Goal: Transaction & Acquisition: Purchase product/service

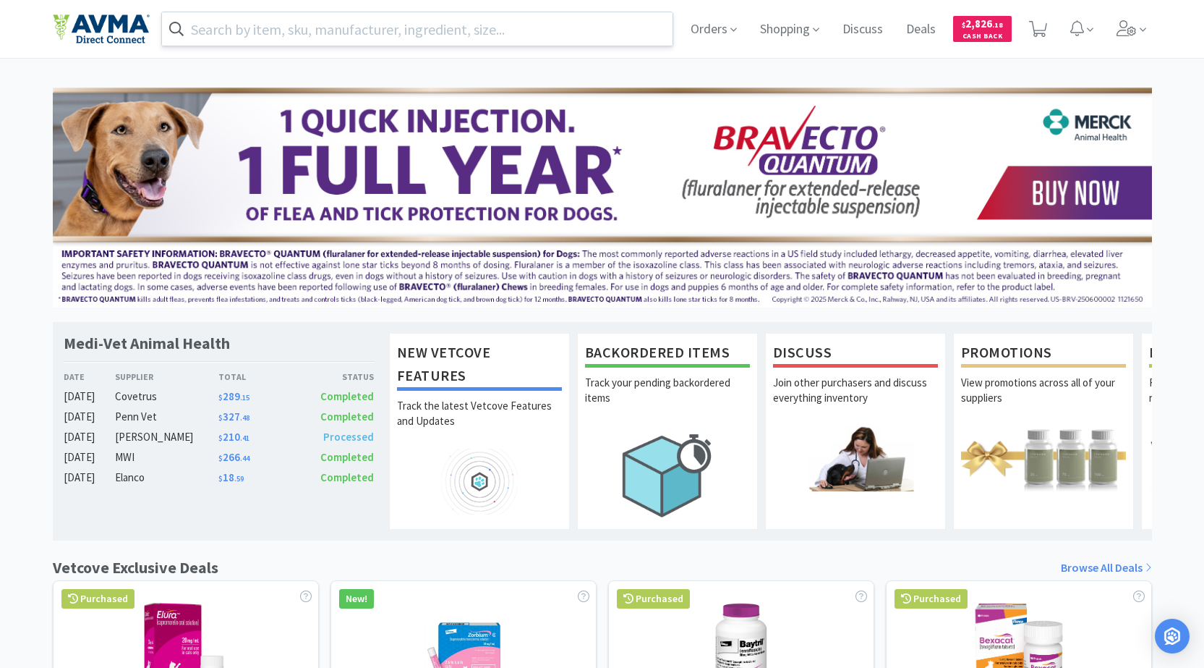
click at [401, 24] on input "text" at bounding box center [417, 28] width 511 height 33
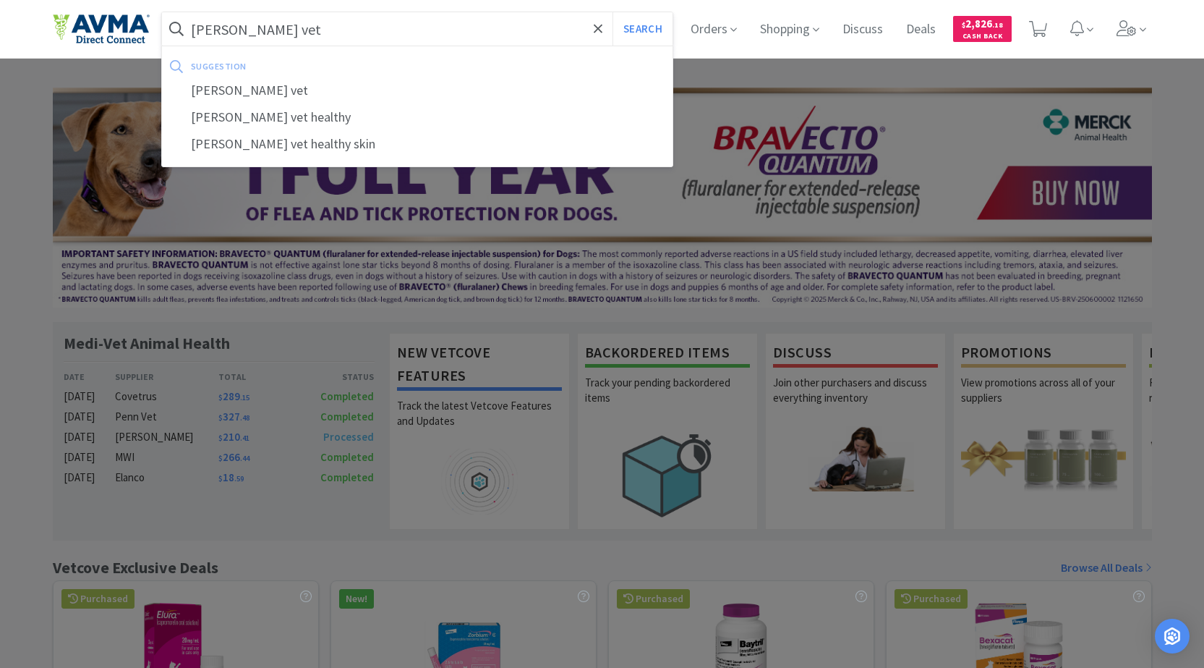
type input "[PERSON_NAME] vet"
click at [613, 12] on button "Search" at bounding box center [643, 28] width 60 height 33
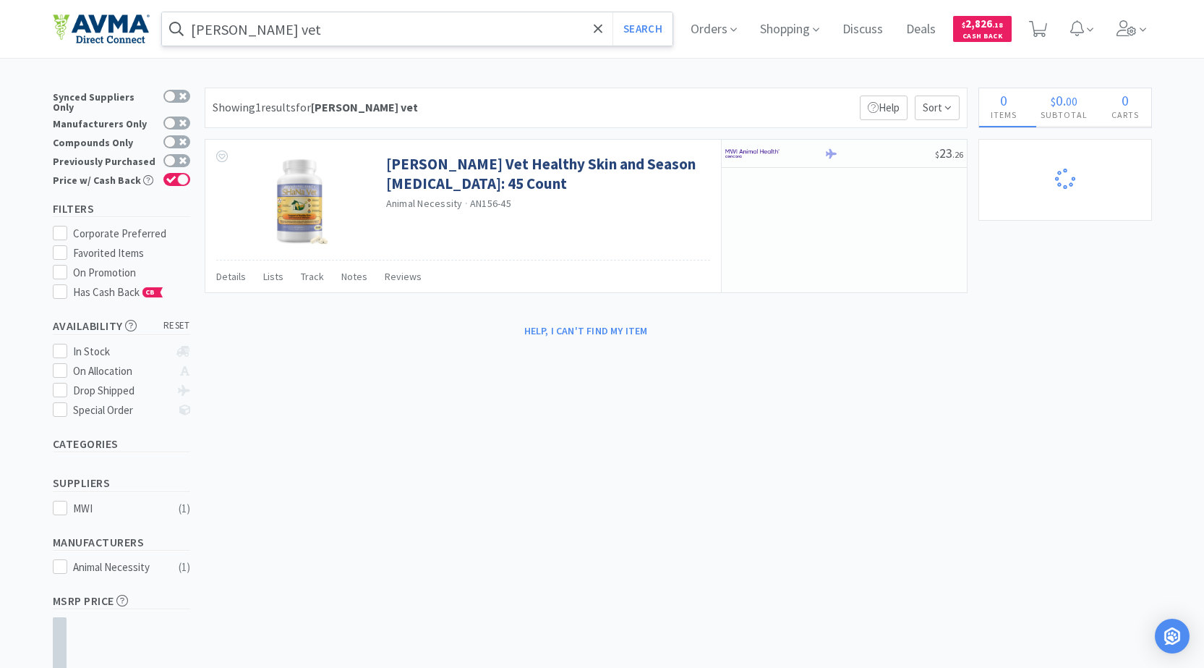
select select "2"
select select "1"
select select "2"
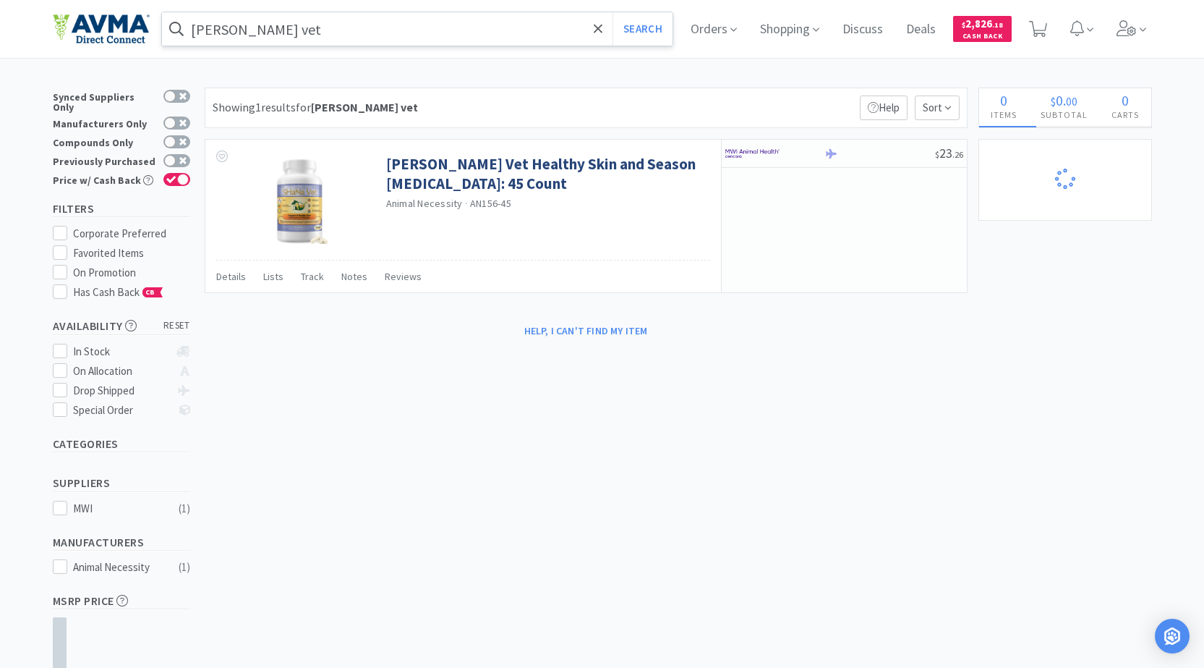
select select "1"
select select "3"
select select "1"
select select "10"
select select "2"
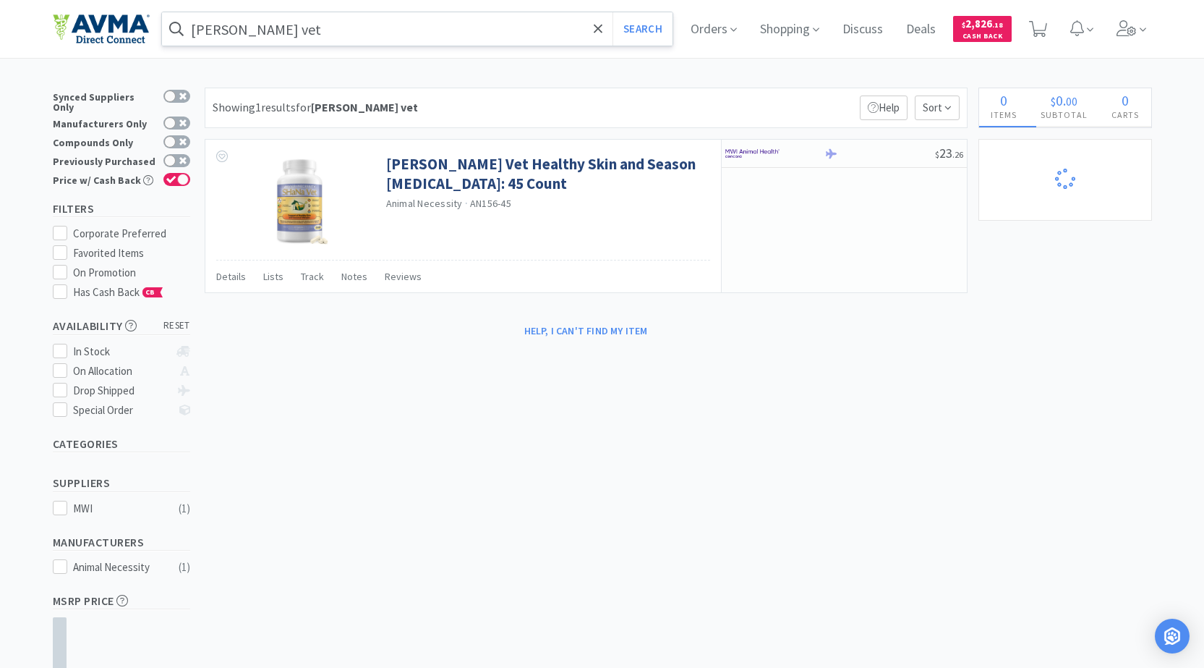
select select "1"
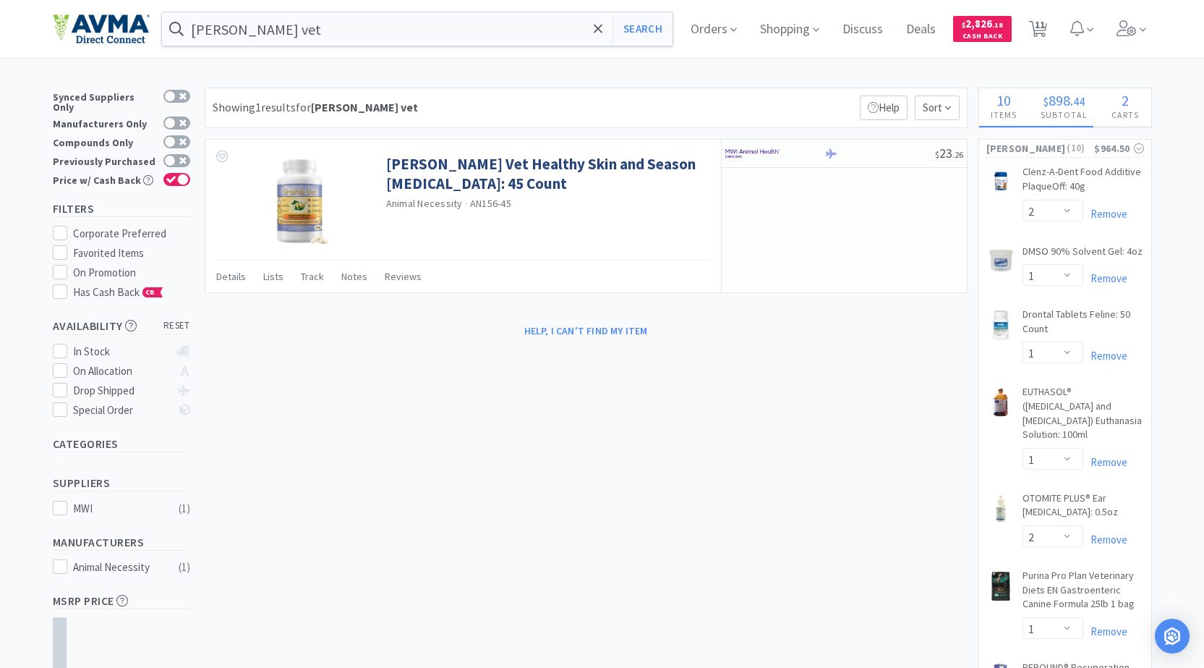
select select "1"
select select "2"
select select "1"
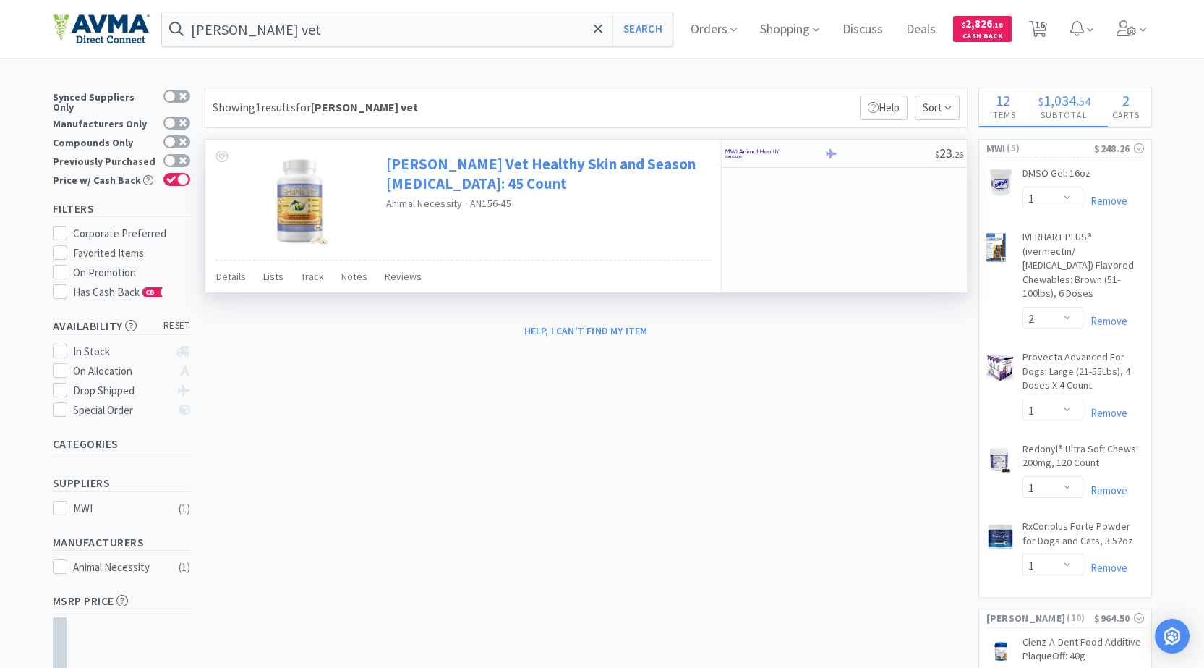
select select "1"
select select "5"
select select "2"
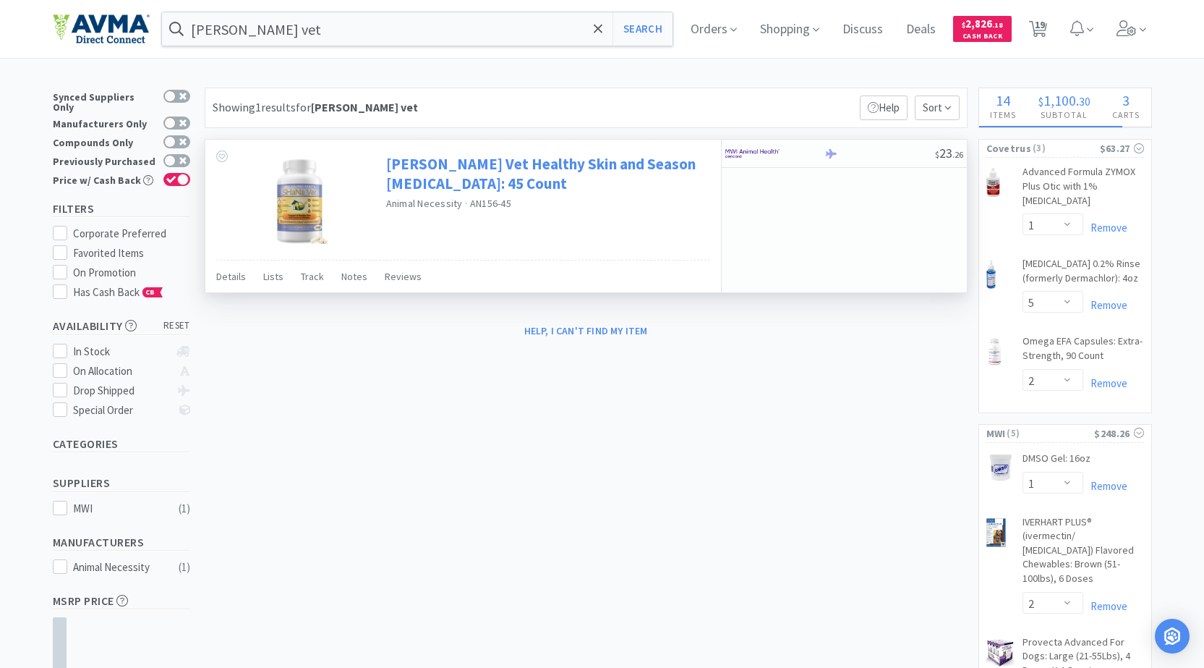
click at [573, 161] on link "[PERSON_NAME] Vet Healthy Skin and Season [MEDICAL_DATA]: 45 Count" at bounding box center [546, 174] width 320 height 40
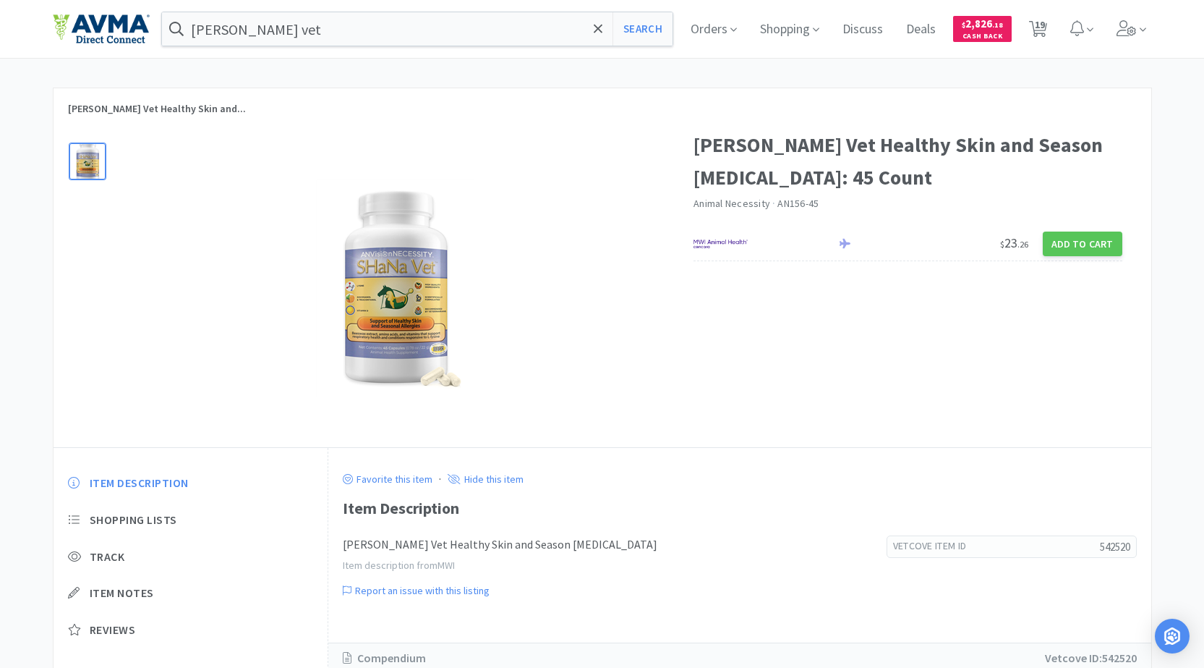
click at [407, 333] on img at bounding box center [395, 287] width 158 height 217
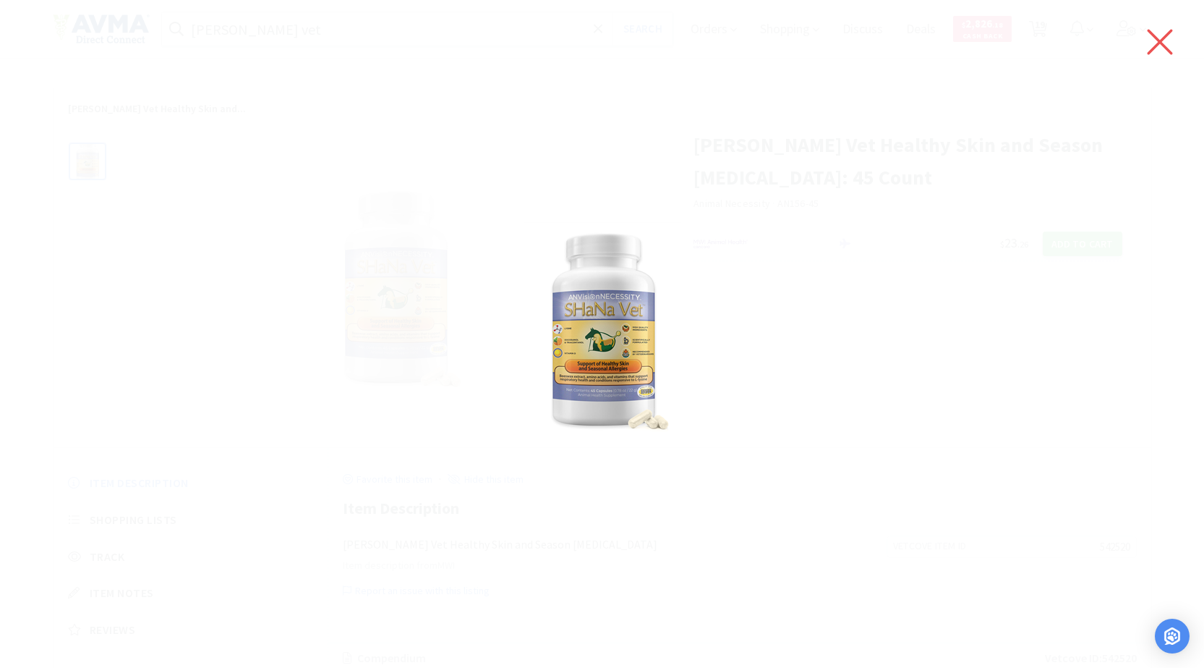
click at [1155, 38] on icon at bounding box center [1160, 42] width 25 height 25
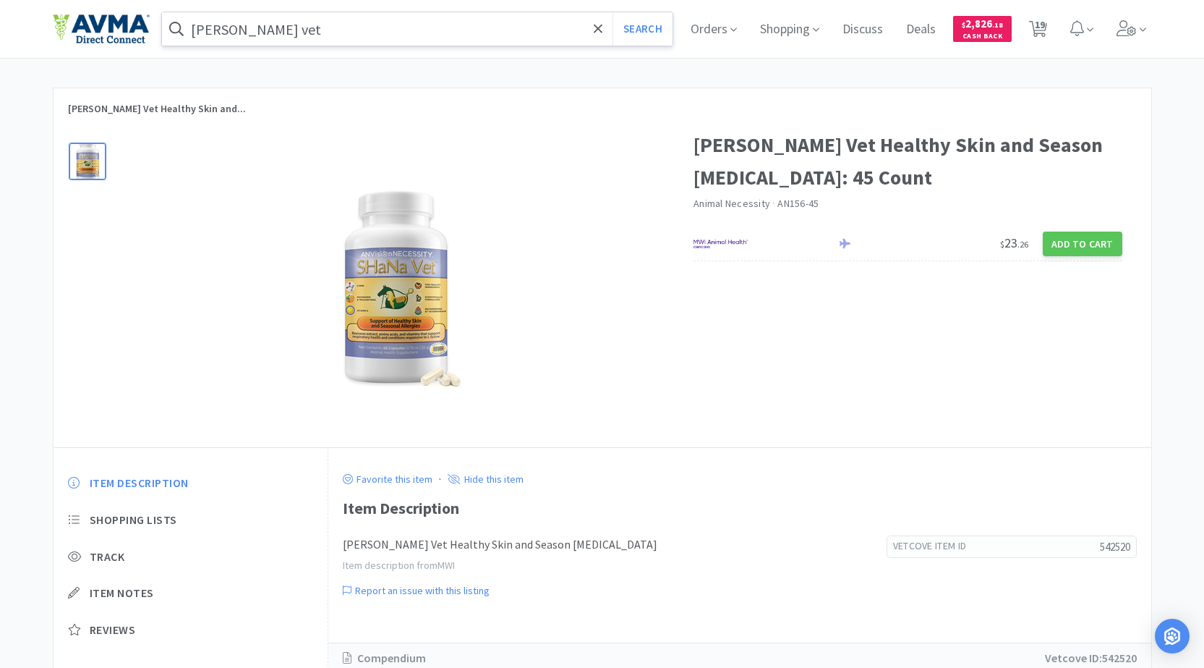
click at [469, 27] on input "[PERSON_NAME] vet" at bounding box center [417, 28] width 511 height 33
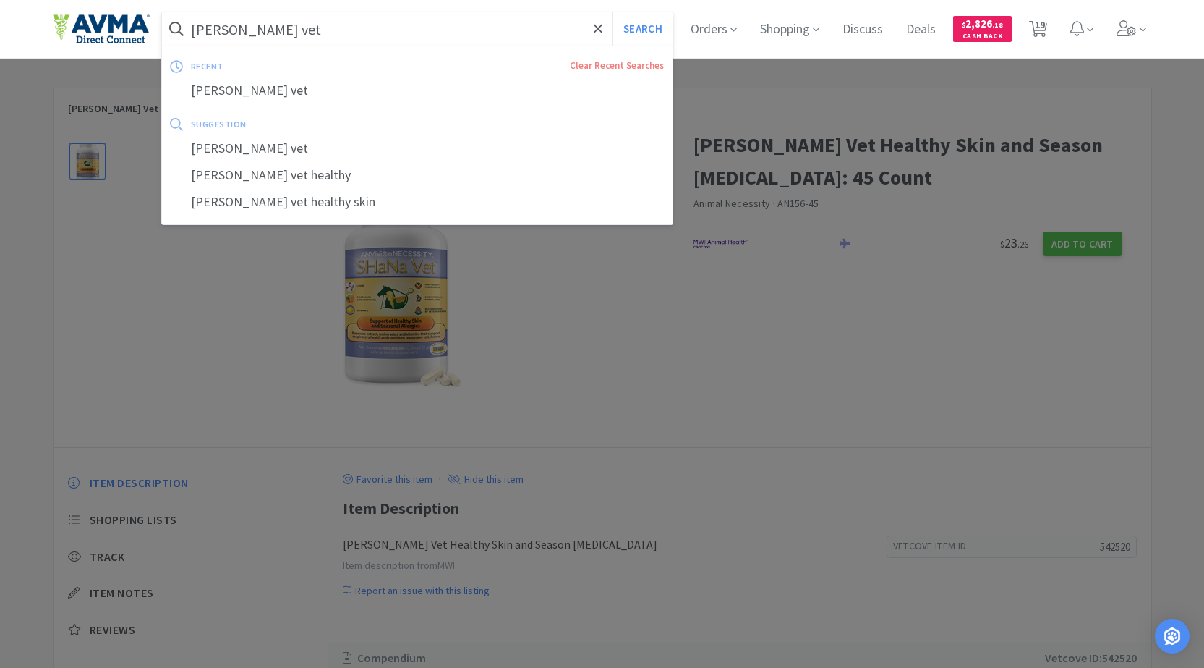
click at [469, 27] on input "[PERSON_NAME] vet" at bounding box center [417, 28] width 511 height 33
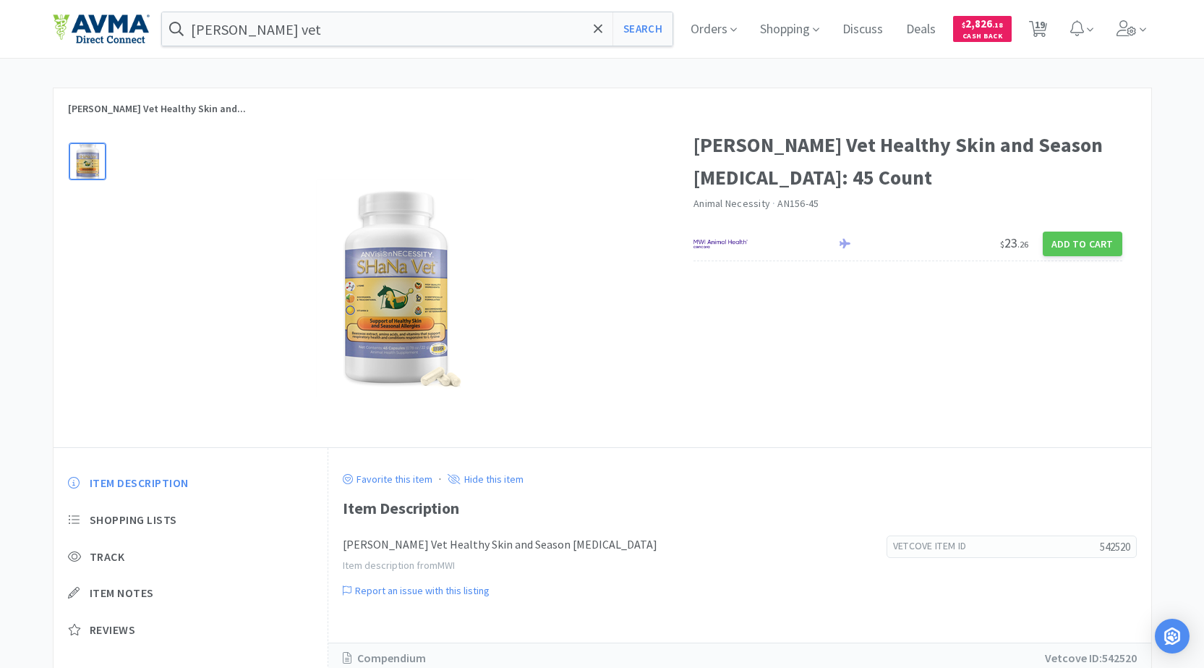
click at [398, 354] on div at bounding box center [602, 334] width 1204 height 668
click at [411, 312] on img at bounding box center [395, 287] width 158 height 217
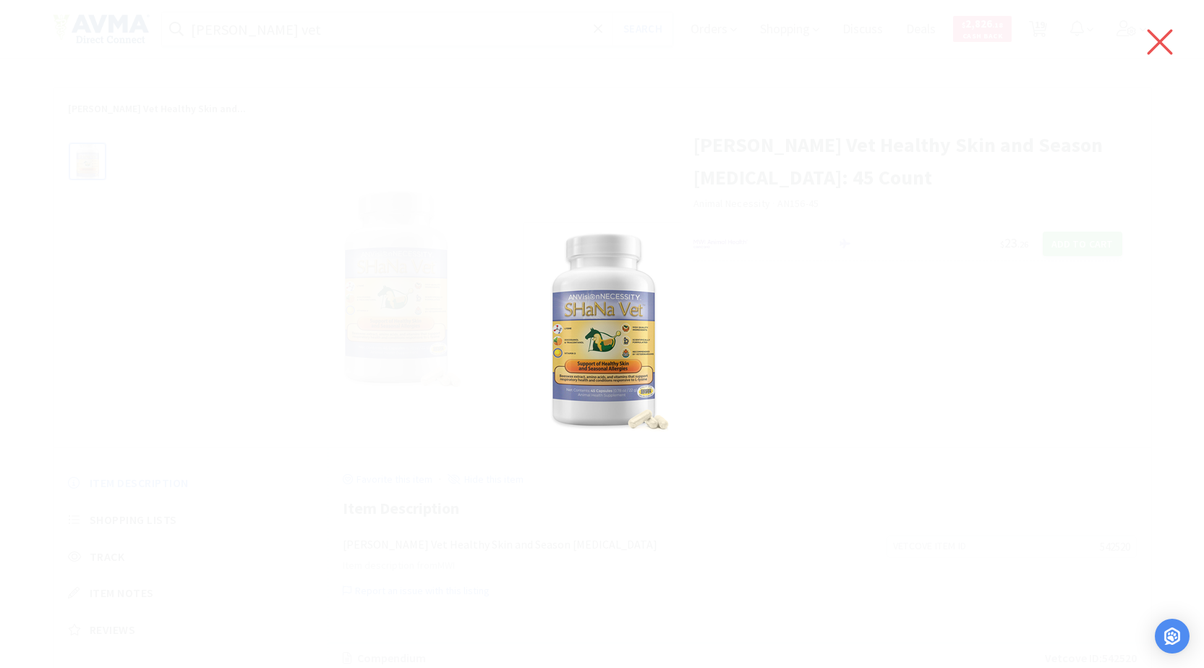
click at [1149, 36] on icon at bounding box center [1160, 42] width 30 height 41
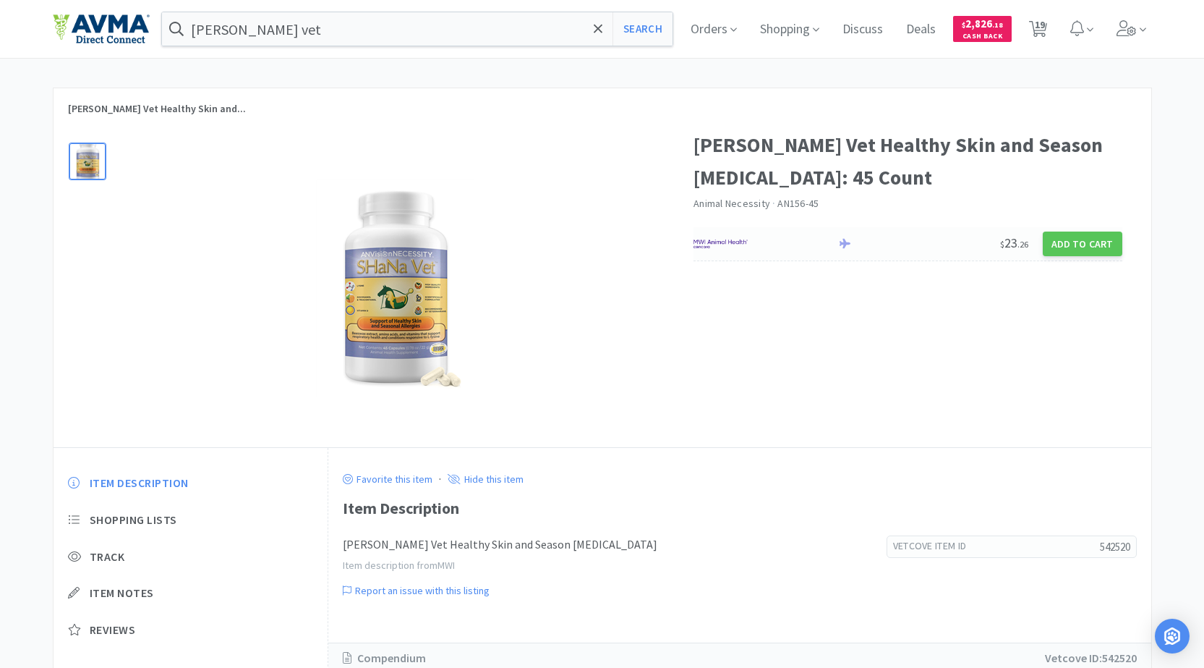
click at [724, 243] on img at bounding box center [721, 244] width 54 height 22
select select "1"
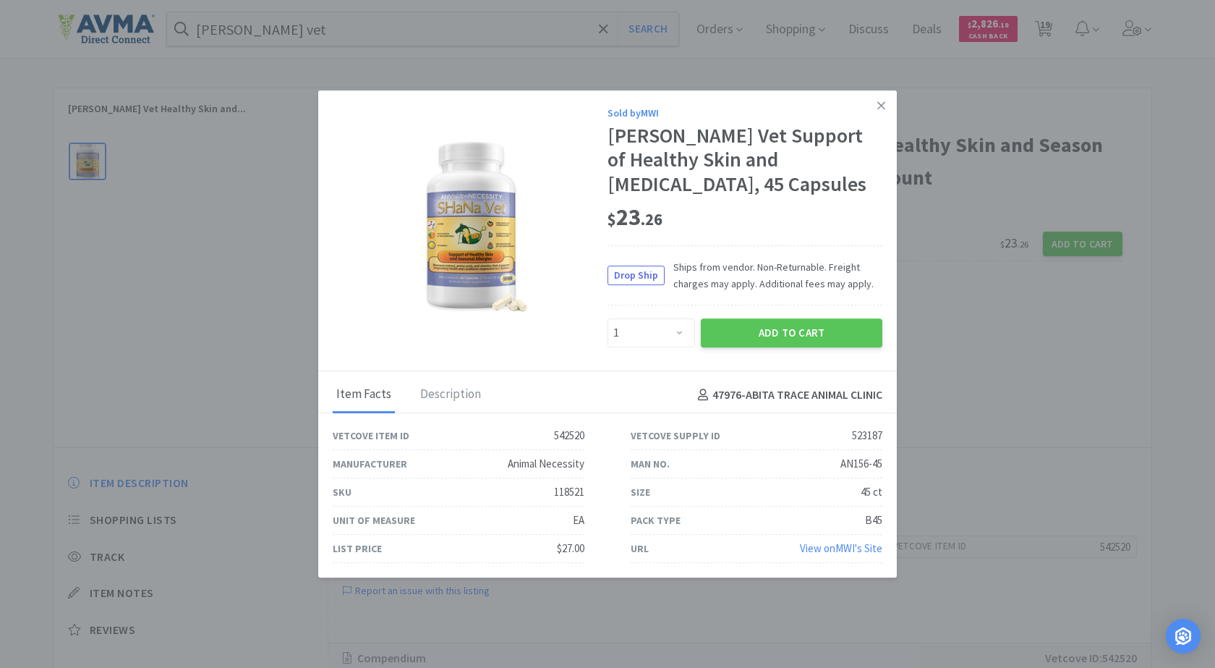
click at [819, 549] on link "View on MWI 's Site" at bounding box center [841, 548] width 82 height 14
click at [878, 101] on icon at bounding box center [881, 105] width 8 height 13
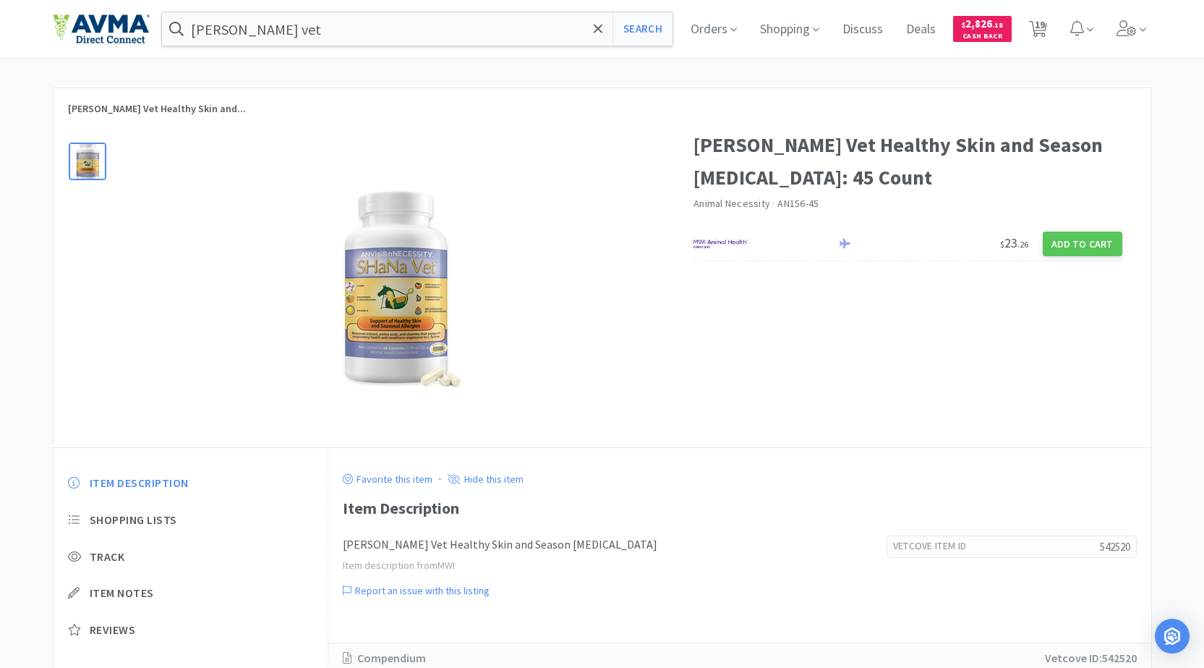
scroll to position [50, 0]
